Goal: Information Seeking & Learning: Get advice/opinions

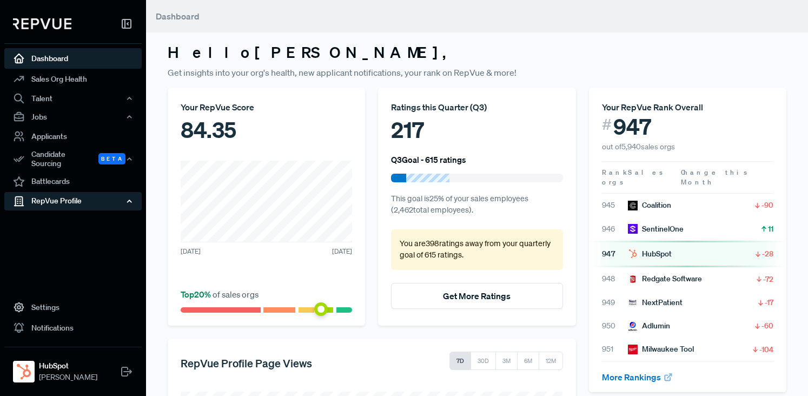
click at [66, 194] on div "RepVue Profile" at bounding box center [72, 201] width 137 height 18
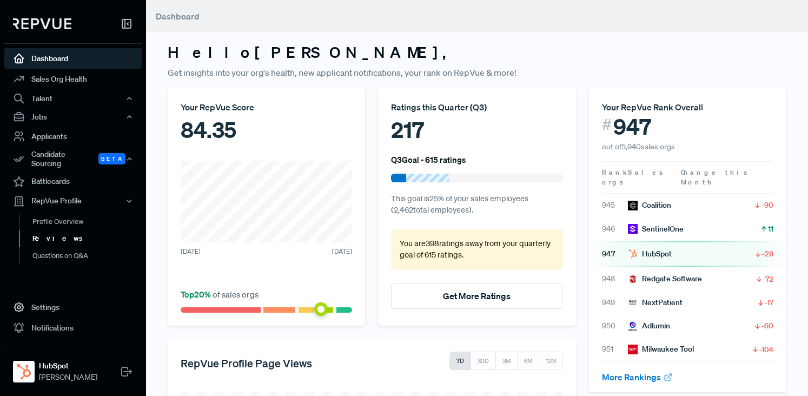
click at [58, 234] on link "Reviews" at bounding box center [87, 238] width 137 height 17
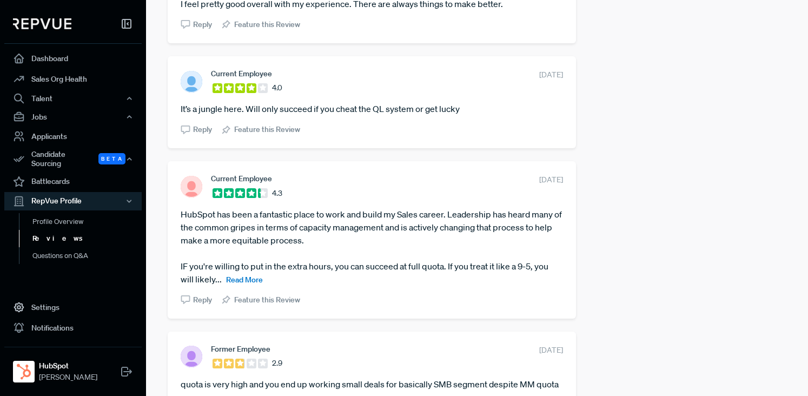
scroll to position [1069, 0]
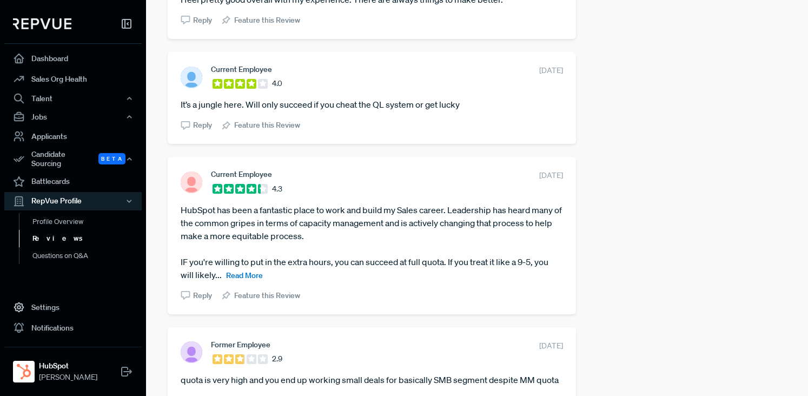
click at [244, 270] on span "Read More" at bounding box center [244, 275] width 37 height 10
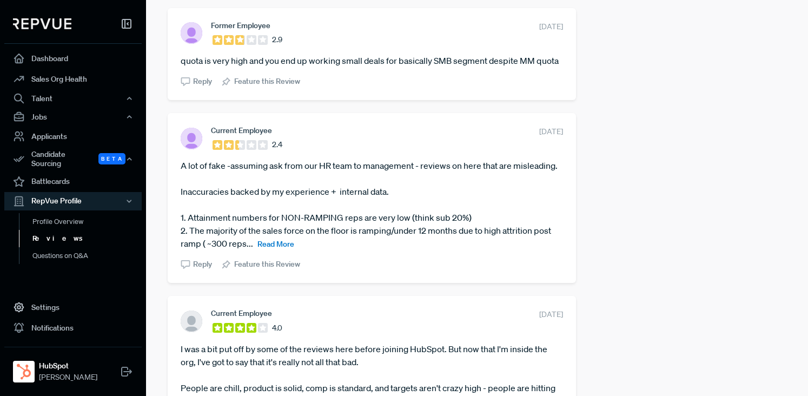
scroll to position [1428, 0]
click at [279, 239] on span "Read More" at bounding box center [275, 244] width 37 height 10
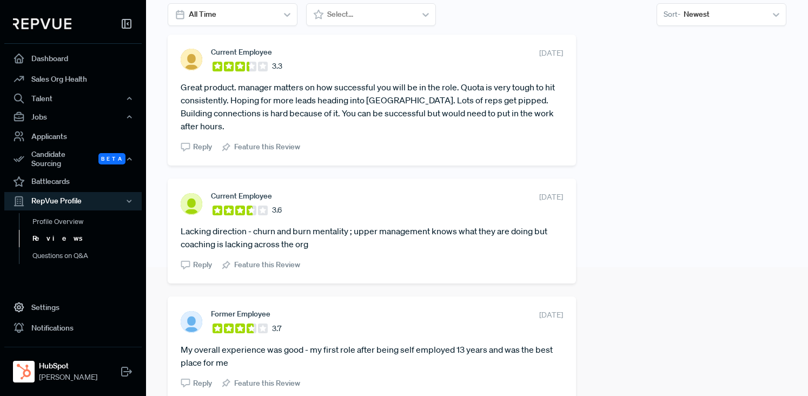
scroll to position [0, 0]
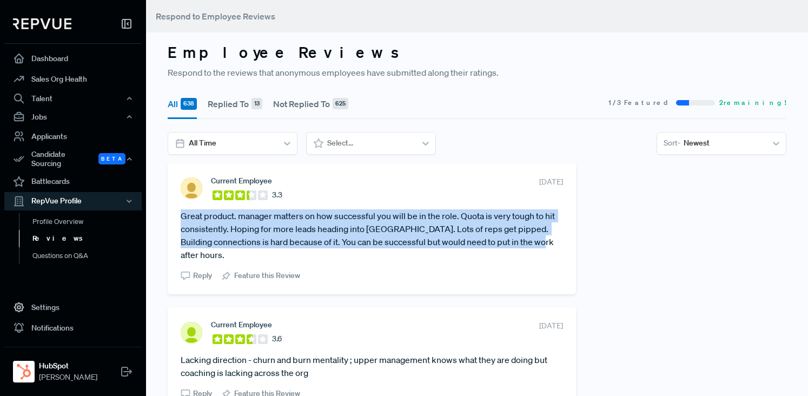
drag, startPoint x: 533, startPoint y: 242, endPoint x: 180, endPoint y: 216, distance: 354.1
click at [180, 216] on div "Current Employee 3.3 [DATE] Great product. manager matters on how successful yo…" at bounding box center [372, 228] width 408 height 131
copy article "Great product. manager matters on how successful you will be in the role. Quota…"
click at [331, 202] on section "Current Employee 3.3 [DATE] Great product. manager matters on how successful yo…" at bounding box center [372, 228] width 382 height 105
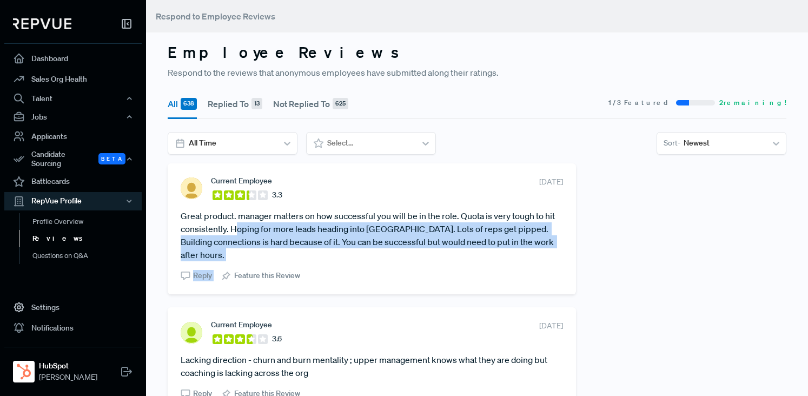
drag, startPoint x: 529, startPoint y: 250, endPoint x: 232, endPoint y: 234, distance: 297.9
click at [233, 234] on section "Current Employee 3.3 [DATE] Great product. manager matters on how successful yo…" at bounding box center [372, 228] width 382 height 105
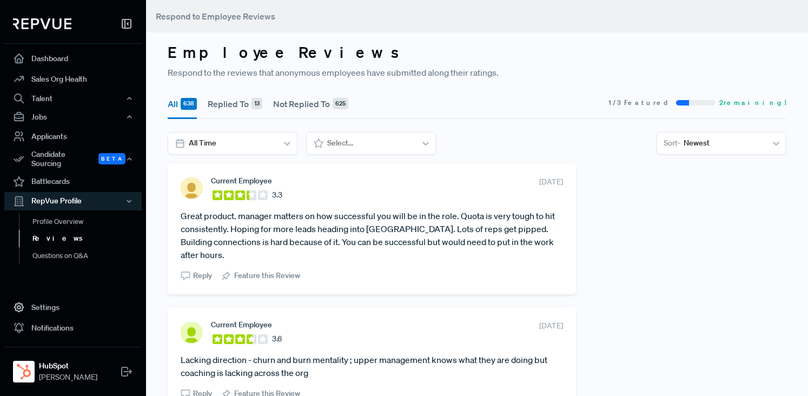
click at [400, 250] on section "Current Employee 3.3 [DATE] Great product. manager matters on how successful yo…" at bounding box center [372, 228] width 382 height 105
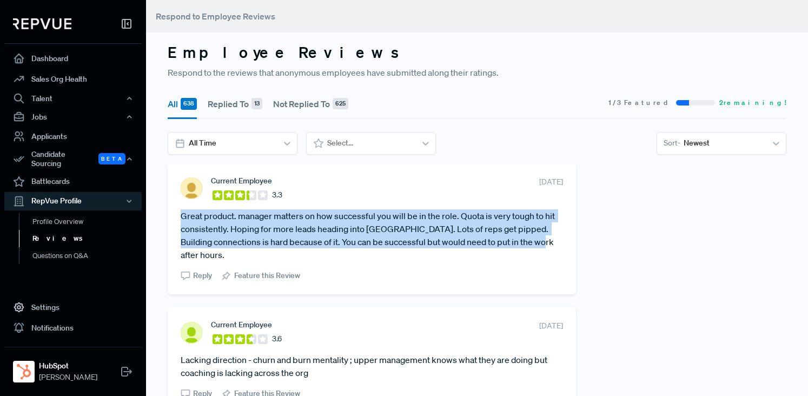
drag, startPoint x: 522, startPoint y: 242, endPoint x: 176, endPoint y: 215, distance: 346.6
click at [176, 215] on div "Current Employee 3.3 [DATE] Great product. manager matters on how successful yo…" at bounding box center [372, 228] width 408 height 131
copy article "Great product. manager matters on how successful you will be in the role. Quota…"
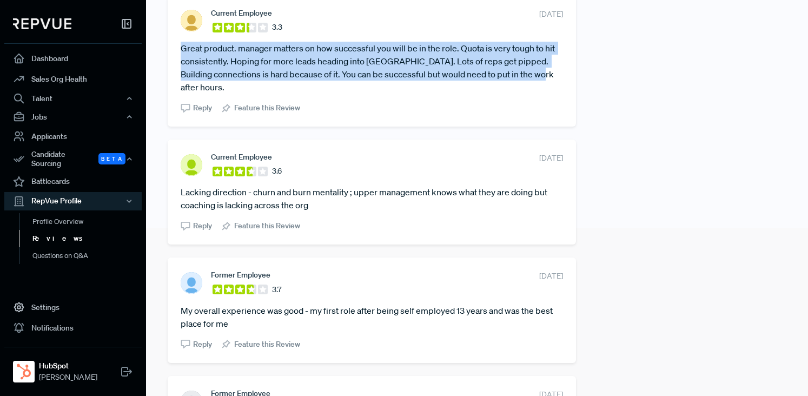
scroll to position [176, 0]
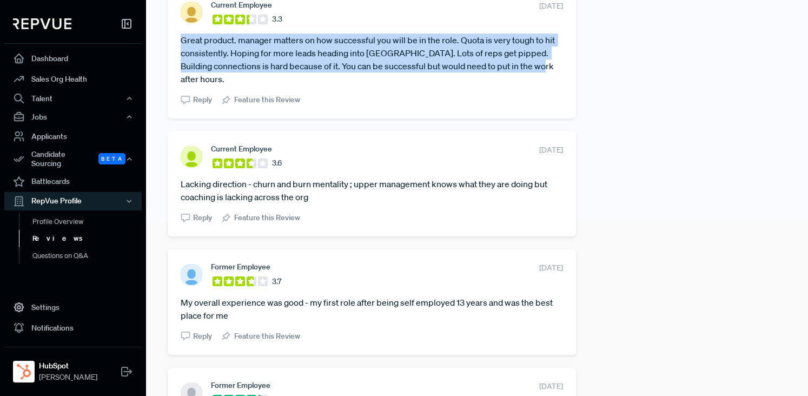
drag, startPoint x: 314, startPoint y: 186, endPoint x: 176, endPoint y: 174, distance: 138.4
click at [176, 174] on div "Current Employee 3.6 [DATE] Lacking direction - churn and burn mentality ; uppe…" at bounding box center [372, 183] width 408 height 105
copy article "Lacking direction - churn and burn mentality ; upper management knows what they…"
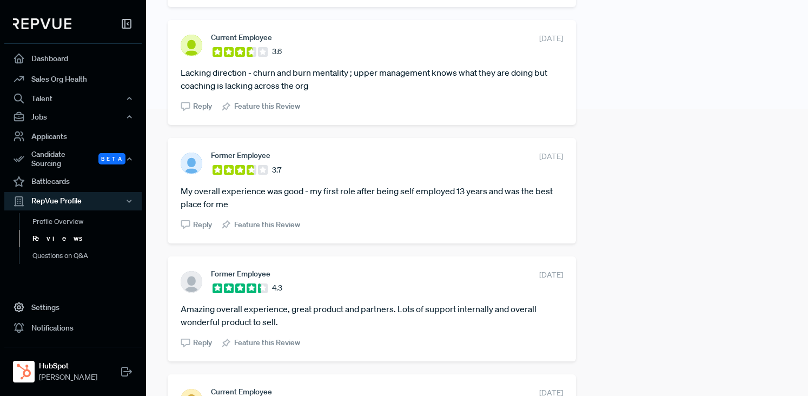
scroll to position [288, 0]
click at [408, 223] on div "Former Employee 3.7 [DATE] My overall experience was good - my first role after…" at bounding box center [372, 189] width 408 height 105
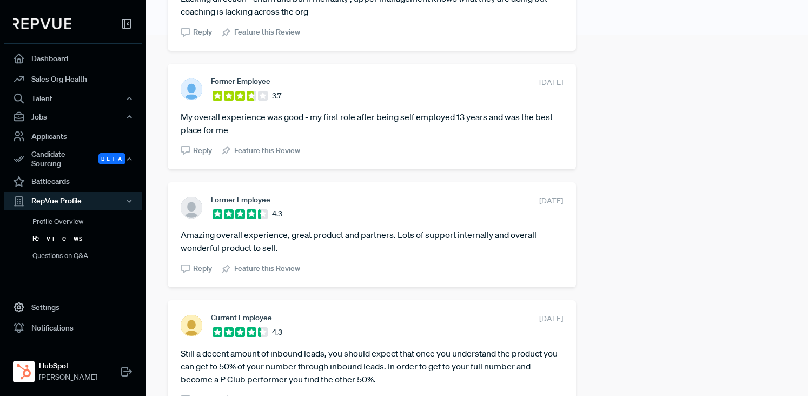
scroll to position [373, 0]
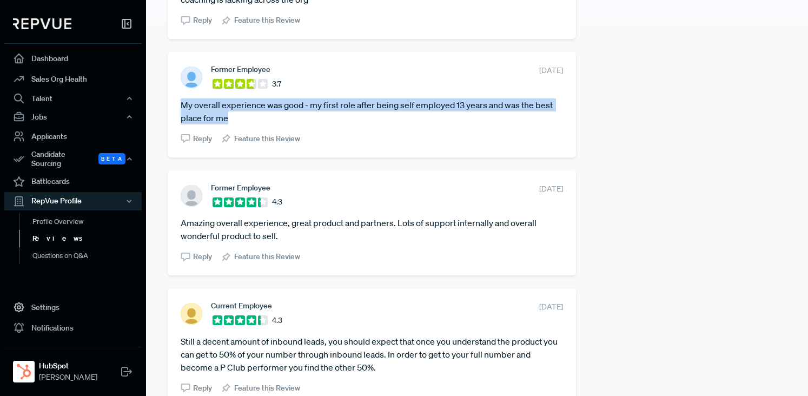
drag, startPoint x: 229, startPoint y: 104, endPoint x: 180, endPoint y: 96, distance: 50.4
click at [180, 96] on div "Former Employee 3.7 [DATE] My overall experience was good - my first role after…" at bounding box center [372, 104] width 408 height 105
copy article "My overall experience was good - my first role after being self employed 13 yea…"
click at [268, 100] on article "My overall experience was good - my first role after being self employed 13 yea…" at bounding box center [372, 111] width 382 height 26
drag, startPoint x: 246, startPoint y: 111, endPoint x: 177, endPoint y: 95, distance: 70.6
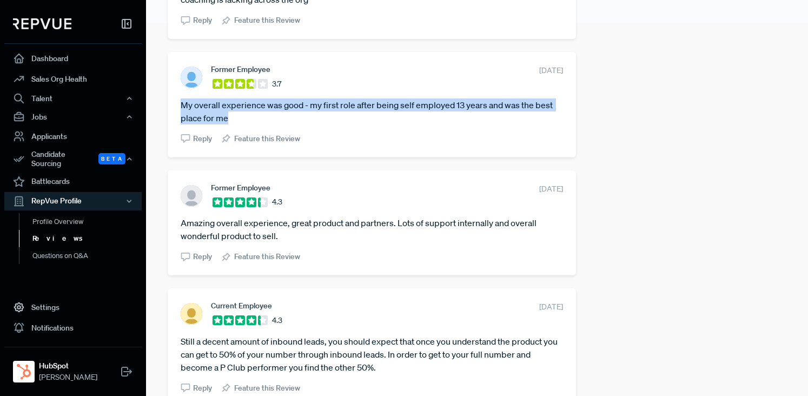
click at [177, 95] on div "Former Employee 3.7 [DATE] My overall experience was good - my first role after…" at bounding box center [372, 104] width 408 height 105
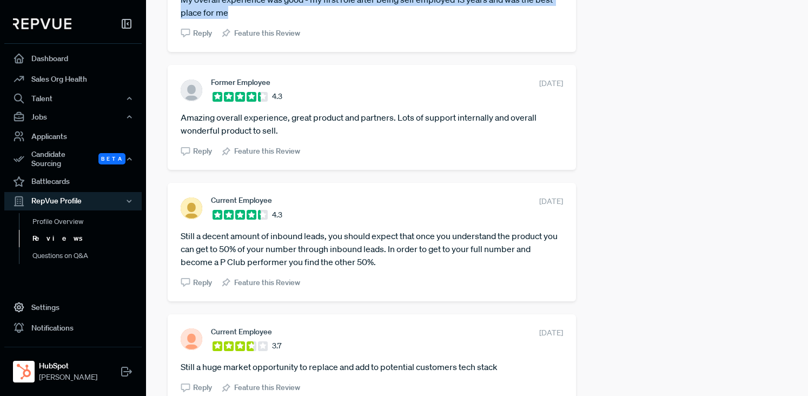
scroll to position [480, 0]
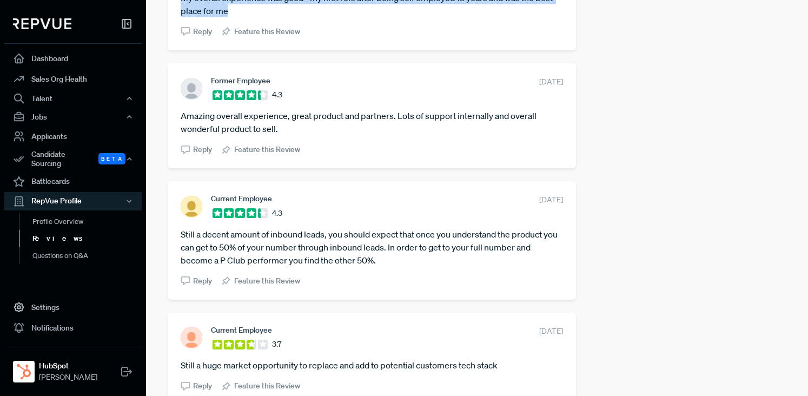
drag, startPoint x: 281, startPoint y: 117, endPoint x: 173, endPoint y: 104, distance: 109.5
click at [173, 104] on div "Former Employee 4.3 [DATE] Amazing overall experience, great product and partne…" at bounding box center [372, 115] width 408 height 105
copy article "Amazing overall experience, great product and partners. Lots of support interna…"
click at [366, 194] on section "Current Employee 4.3 [DATE]" at bounding box center [372, 206] width 382 height 24
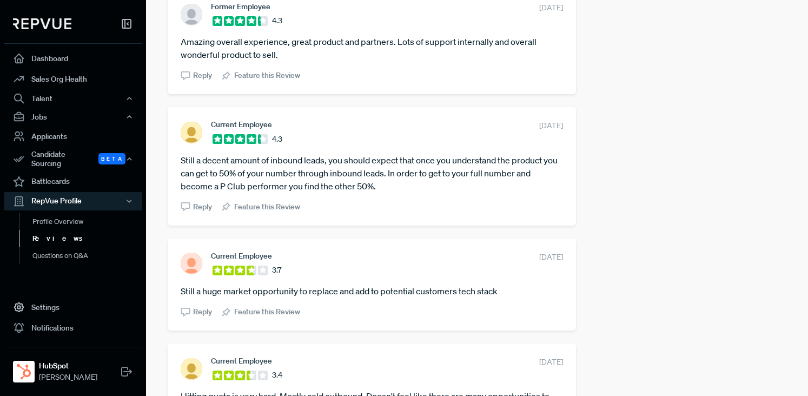
scroll to position [557, 0]
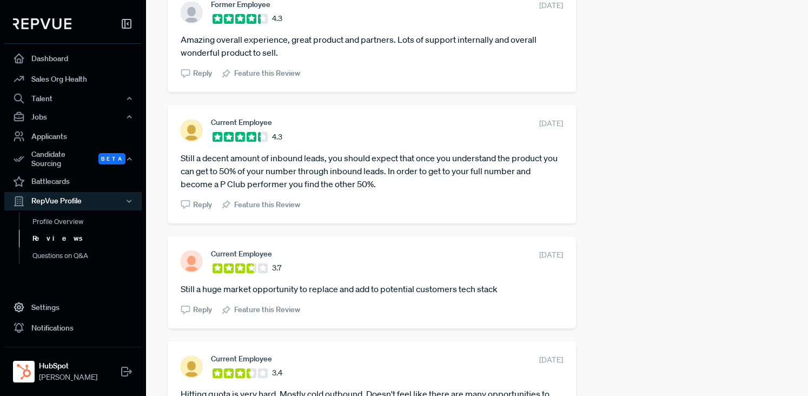
drag, startPoint x: 379, startPoint y: 174, endPoint x: 178, endPoint y: 148, distance: 202.9
click at [178, 148] on div "Current Employee 4.3 [DATE] Still a decent amount of inbound leads, you should …" at bounding box center [372, 164] width 408 height 118
copy article "Still a decent amount of inbound leads, you should expect that once you underst…"
click at [380, 249] on section "Current Employee 3.7 [DATE]" at bounding box center [372, 261] width 382 height 24
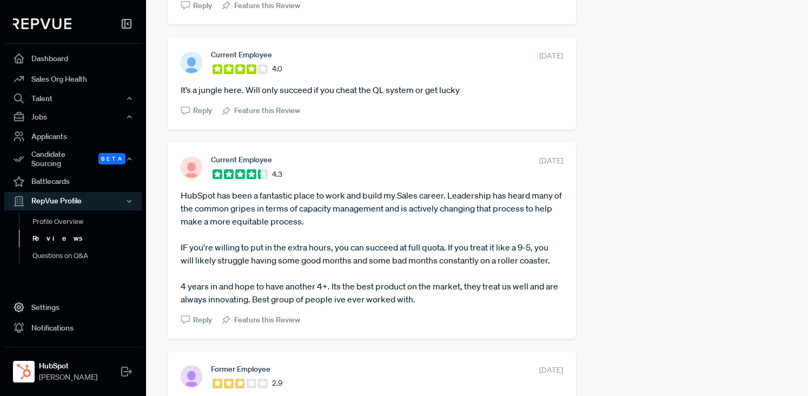
scroll to position [1091, 0]
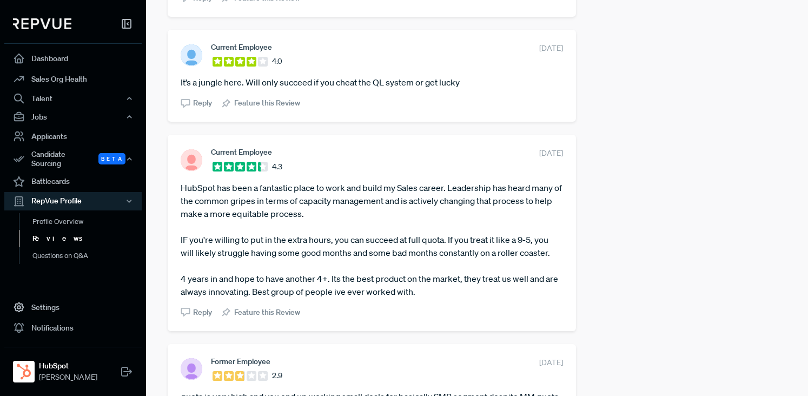
drag, startPoint x: 415, startPoint y: 276, endPoint x: 180, endPoint y: 177, distance: 254.9
click at [180, 177] on div "Current Employee 4.3 [DATE] HubSpot has been a fantastic place to work and buil…" at bounding box center [372, 233] width 408 height 196
copy article "HubSpot has been a fantastic place to work and build my Sales career. Leadershi…"
click at [356, 218] on article "HubSpot has been a fantastic place to work and build my Sales career. Leadershi…" at bounding box center [372, 239] width 382 height 117
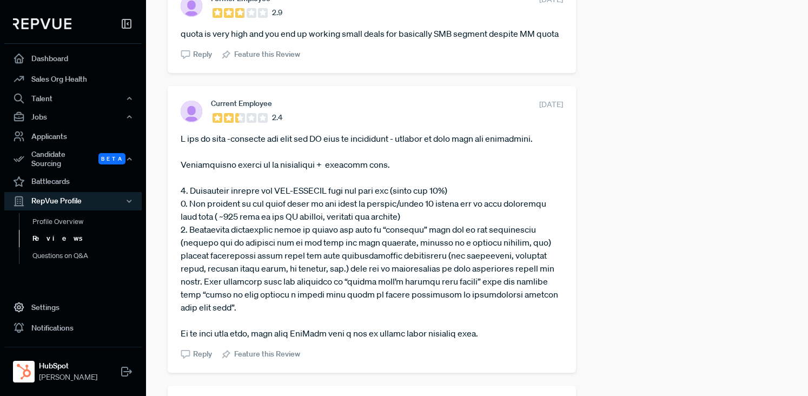
scroll to position [1459, 0]
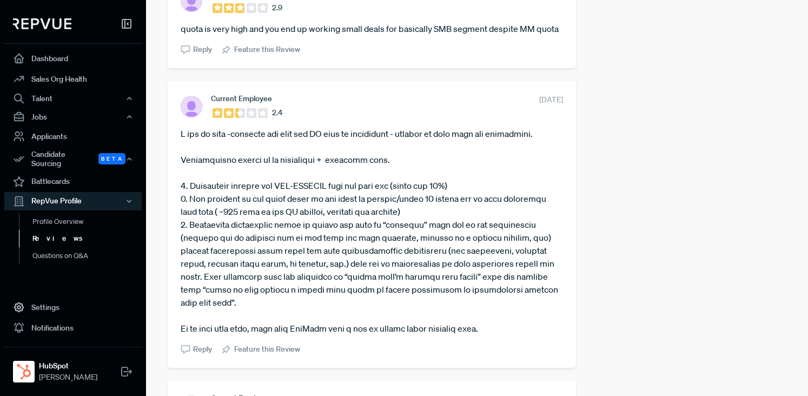
drag, startPoint x: 487, startPoint y: 316, endPoint x: 178, endPoint y: 122, distance: 365.5
click at [178, 122] on div "Current Employee 2.4 [DATE] Reply Feature this Review" at bounding box center [372, 224] width 408 height 287
copy article "L ips do sita -consecte adi elit sed DO eius te incididunt - utlabor et dolo ma…"
click at [400, 138] on article at bounding box center [372, 231] width 382 height 208
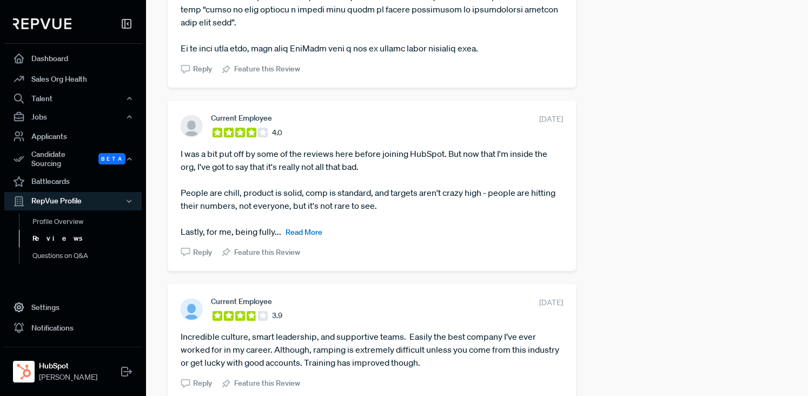
scroll to position [1740, 0]
click at [311, 226] on span "Read More" at bounding box center [304, 231] width 37 height 10
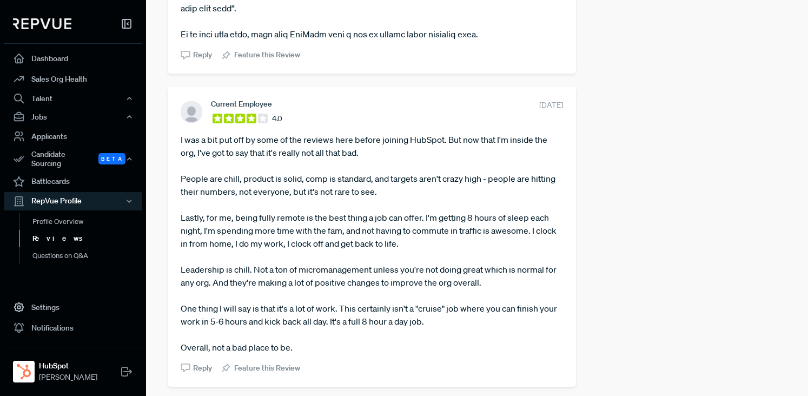
scroll to position [1758, 0]
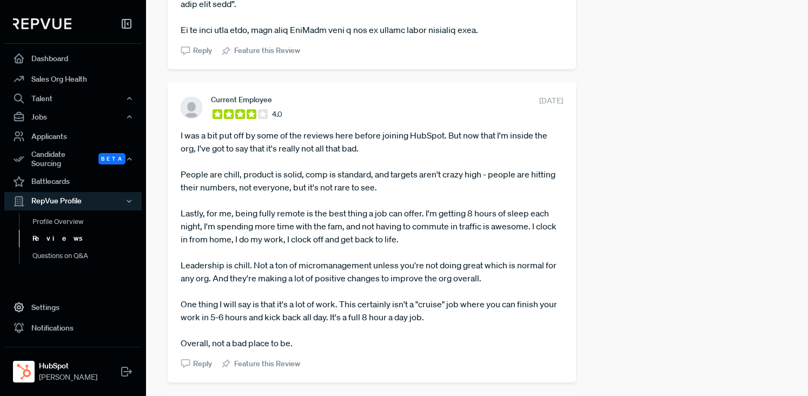
drag, startPoint x: 295, startPoint y: 331, endPoint x: 176, endPoint y: 122, distance: 240.8
click at [176, 122] on div "Current Employee 4.0 [DATE] Reply Feature this Review" at bounding box center [372, 232] width 408 height 300
copy article "I was a bit put off by some of the reviews here before joining HubSpot. But now…"
click at [492, 135] on article "I was a bit put off by some of the reviews here before joining HubSpot. But now…" at bounding box center [372, 239] width 382 height 221
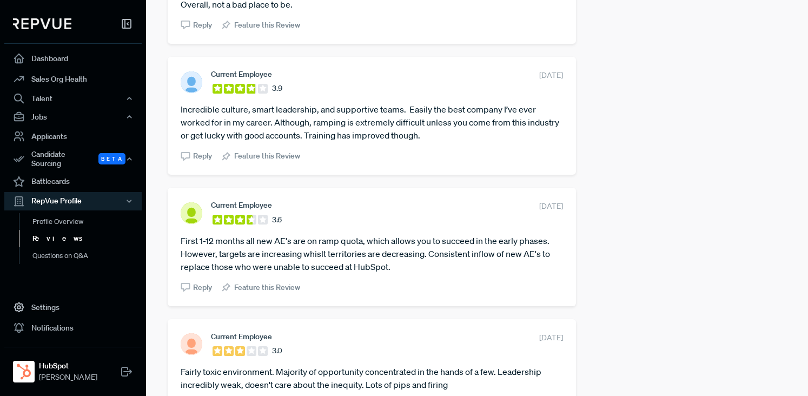
scroll to position [2099, 0]
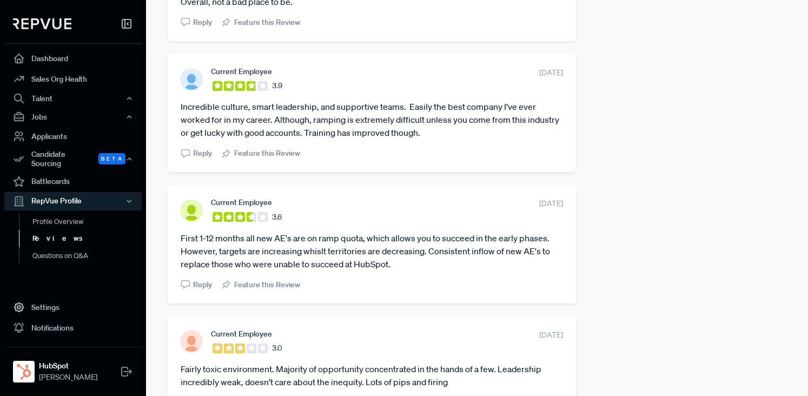
drag, startPoint x: 432, startPoint y: 122, endPoint x: 173, endPoint y: 98, distance: 259.6
click at [173, 98] on div "Current Employee 3.9 [DATE] Incredible culture, smart leadership, and supportiv…" at bounding box center [372, 113] width 408 height 118
copy article "Incredible culture, smart leadership, and supportive teams. Easily the best com…"
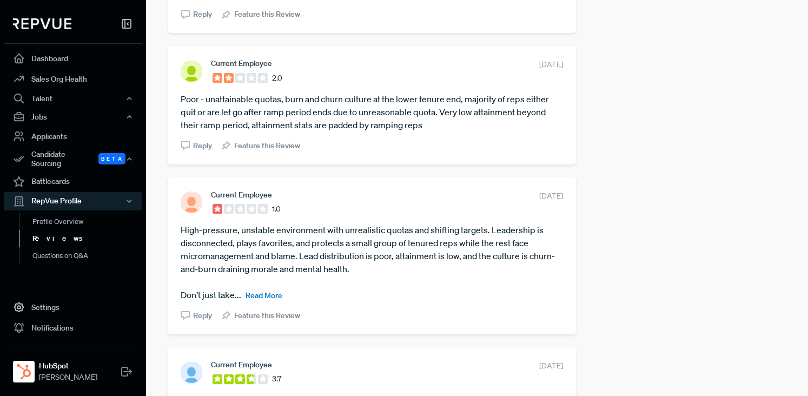
scroll to position [2502, 0]
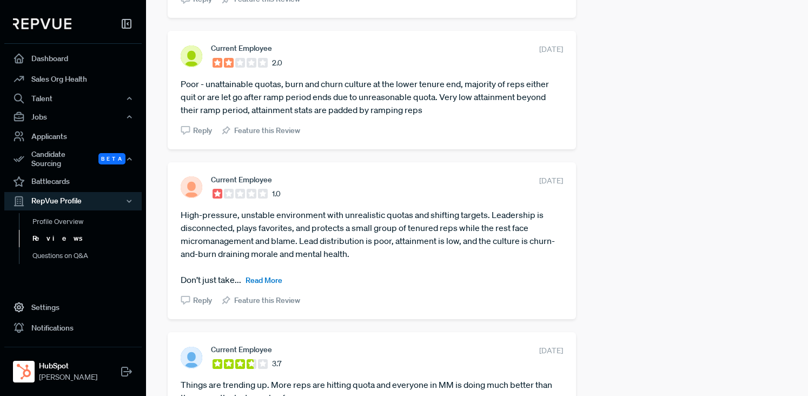
click at [262, 275] on span "Read More" at bounding box center [264, 280] width 37 height 10
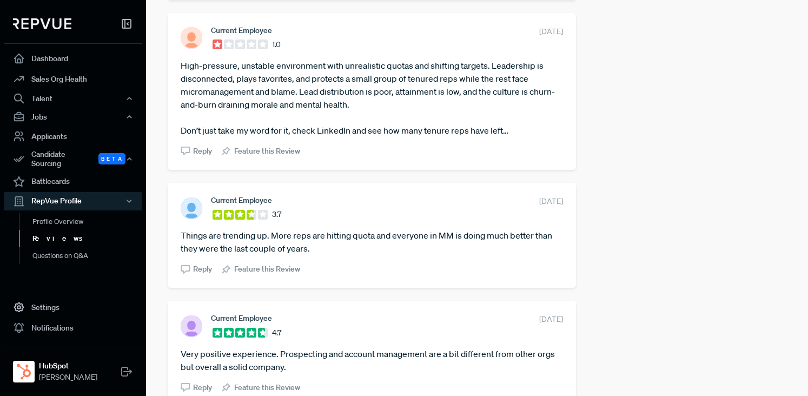
scroll to position [2693, 0]
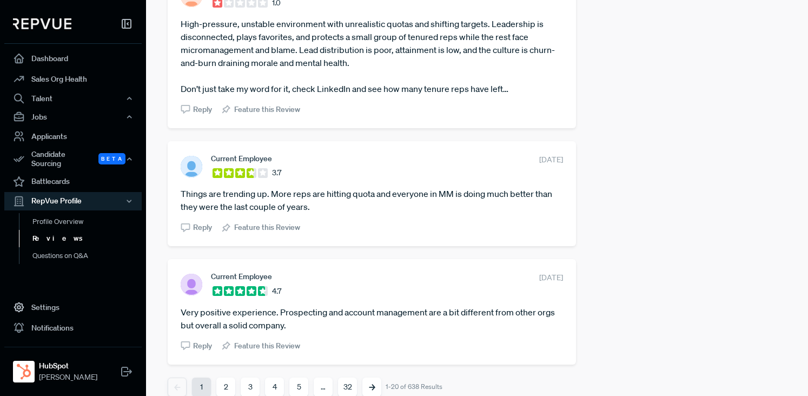
click at [230, 377] on button "2" at bounding box center [225, 386] width 19 height 19
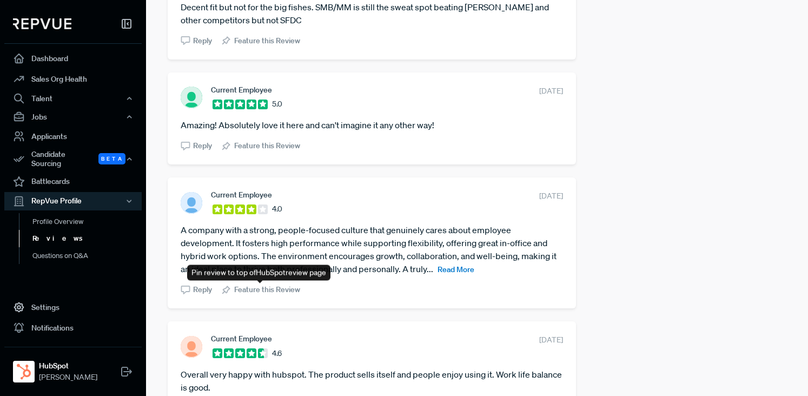
scroll to position [643, 0]
click at [458, 265] on span "Read More" at bounding box center [456, 269] width 37 height 10
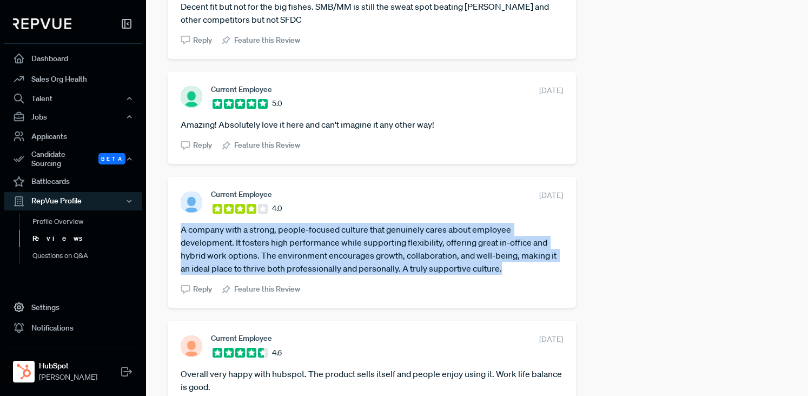
drag, startPoint x: 502, startPoint y: 270, endPoint x: 180, endPoint y: 230, distance: 325.3
click at [180, 230] on div "Current Employee 4.0 [DATE] A company with a strong, people-focused culture tha…" at bounding box center [372, 242] width 408 height 131
click at [377, 274] on article "A company with a strong, people-focused culture that genuinely cares about empl…" at bounding box center [372, 249] width 382 height 52
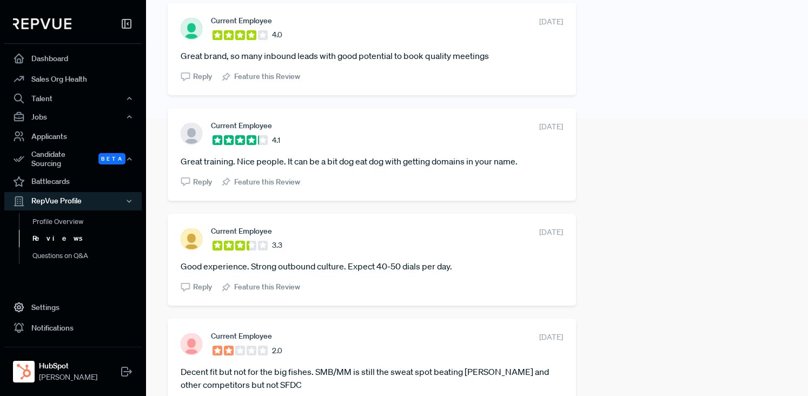
scroll to position [280, 0]
